Goal: Find specific page/section: Find specific page/section

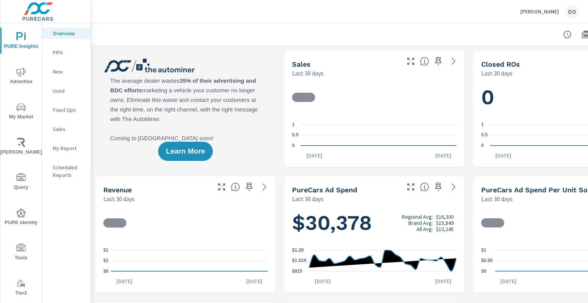
scroll to position [77, 0]
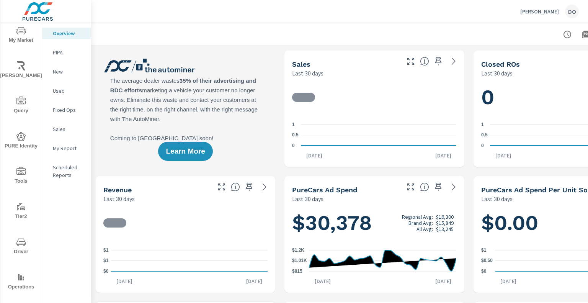
click at [21, 243] on icon "nav menu" at bounding box center [20, 241] width 9 height 9
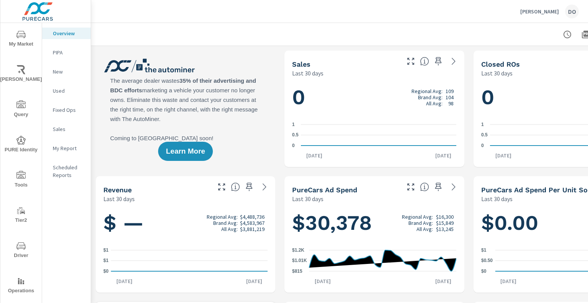
scroll to position [84, 0]
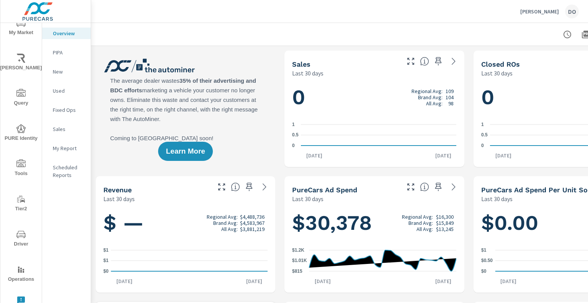
click at [19, 234] on icon "nav menu" at bounding box center [20, 234] width 9 height 9
